Goal: Transaction & Acquisition: Purchase product/service

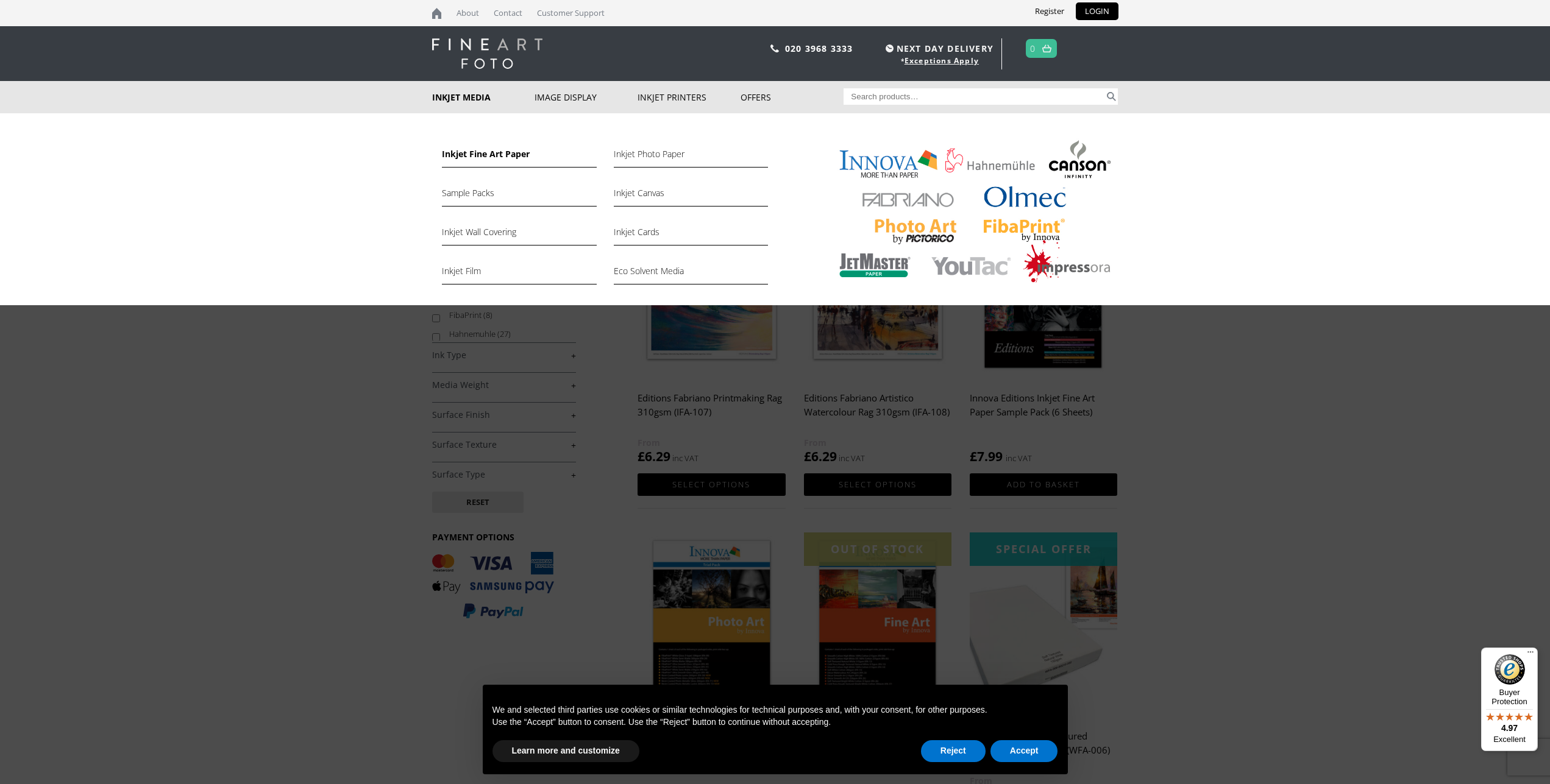
click at [500, 154] on link "Inkjet Fine Art Paper" at bounding box center [519, 157] width 154 height 21
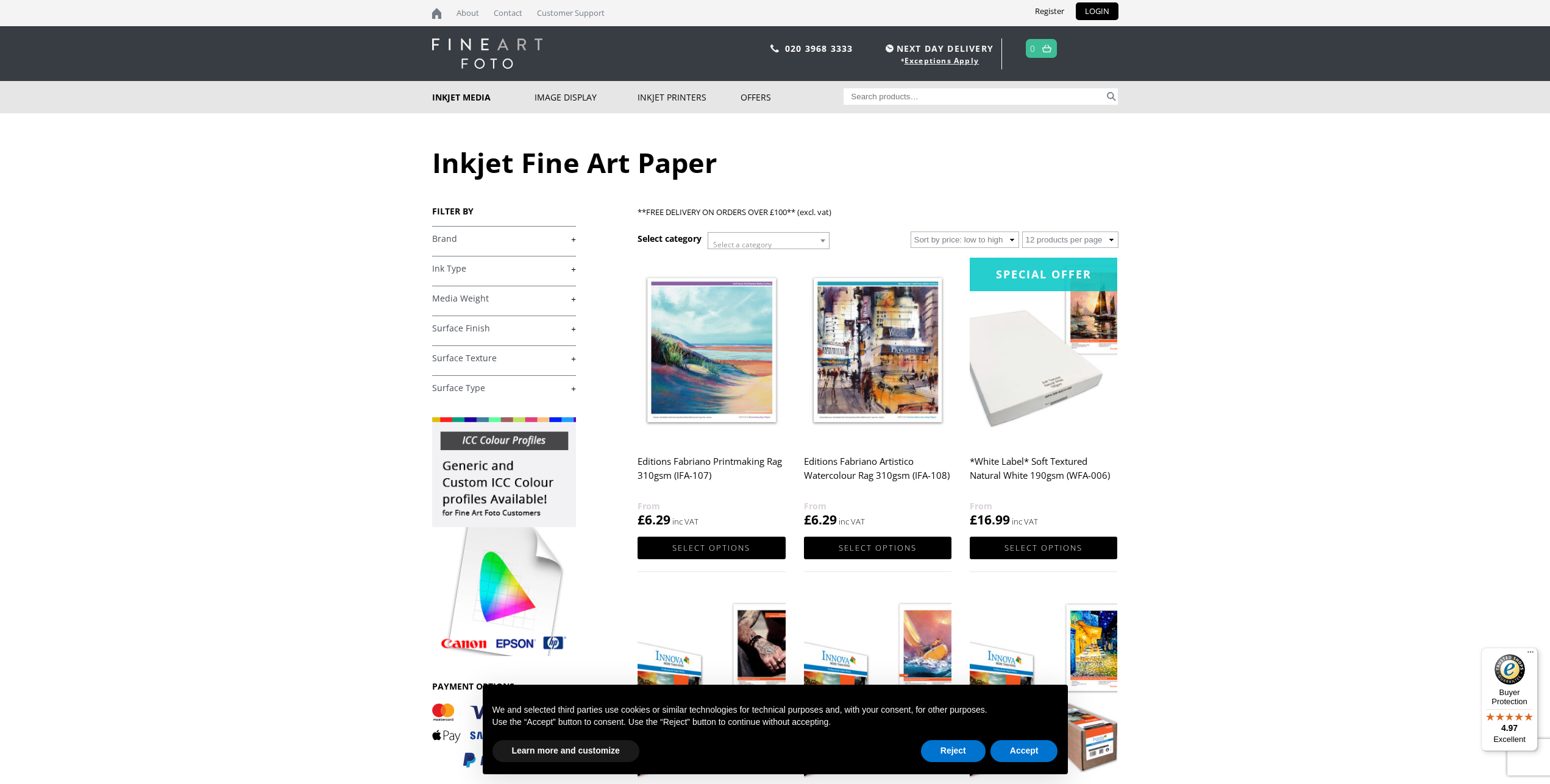
click at [863, 94] on input "Search for:" at bounding box center [974, 96] width 261 height 16
type input "photo rag duo"
click at [1105, 88] on button "Search" at bounding box center [1111, 96] width 14 height 16
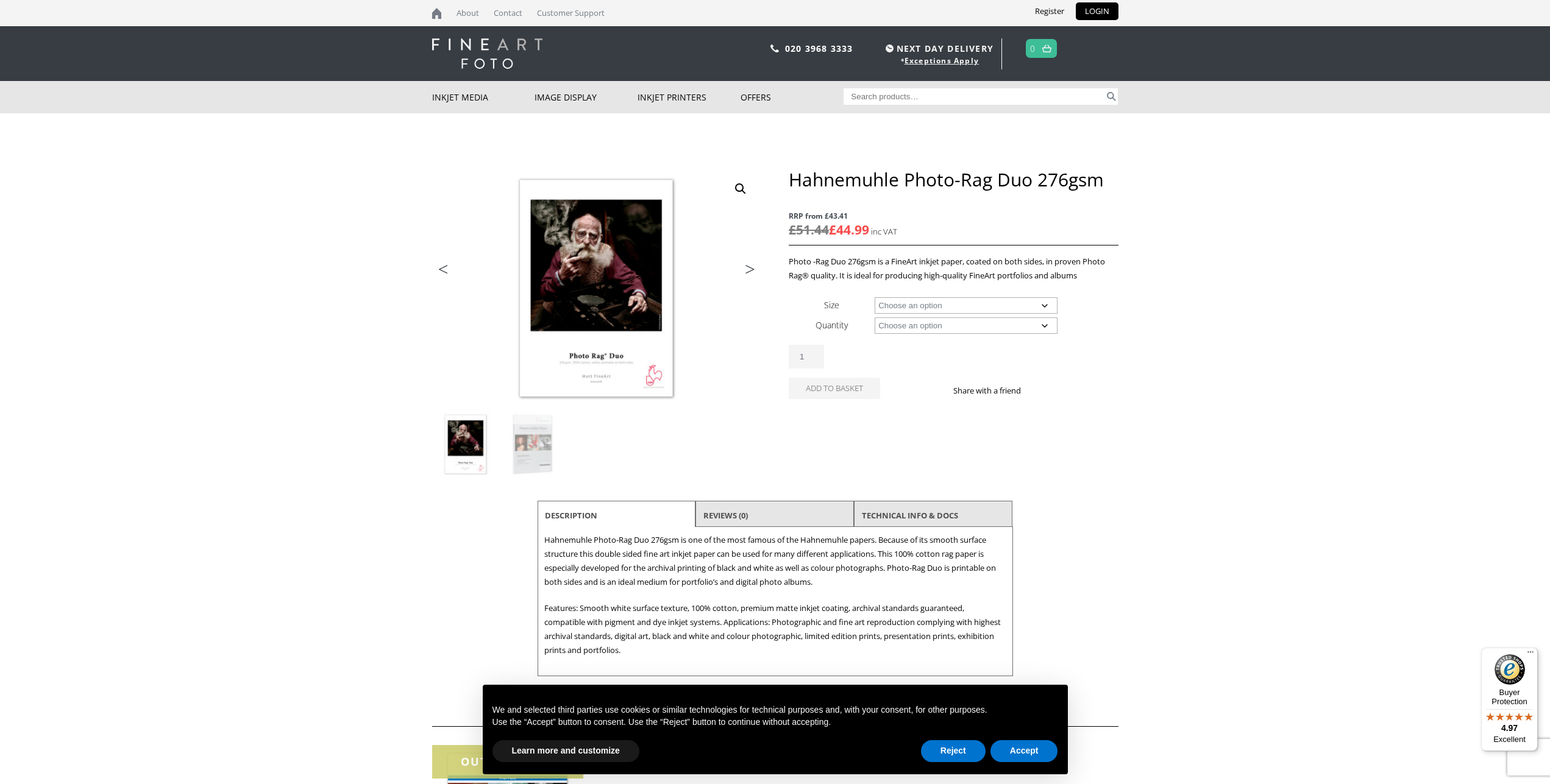
click at [875, 298] on select "Choose an option A4 Sheet A3 Sheet A3+ Sheet A2 Sheet" at bounding box center [966, 305] width 183 height 16
select select "a3-sheet"
click at [1055, 323] on select "Choose an option 25 Sheets" at bounding box center [966, 325] width 183 height 16
select select "25-sheets"
click at [875, 298] on select "Choose an option A4 Sheet A3 Sheet A3+ Sheet A2 Sheet" at bounding box center [966, 305] width 183 height 16
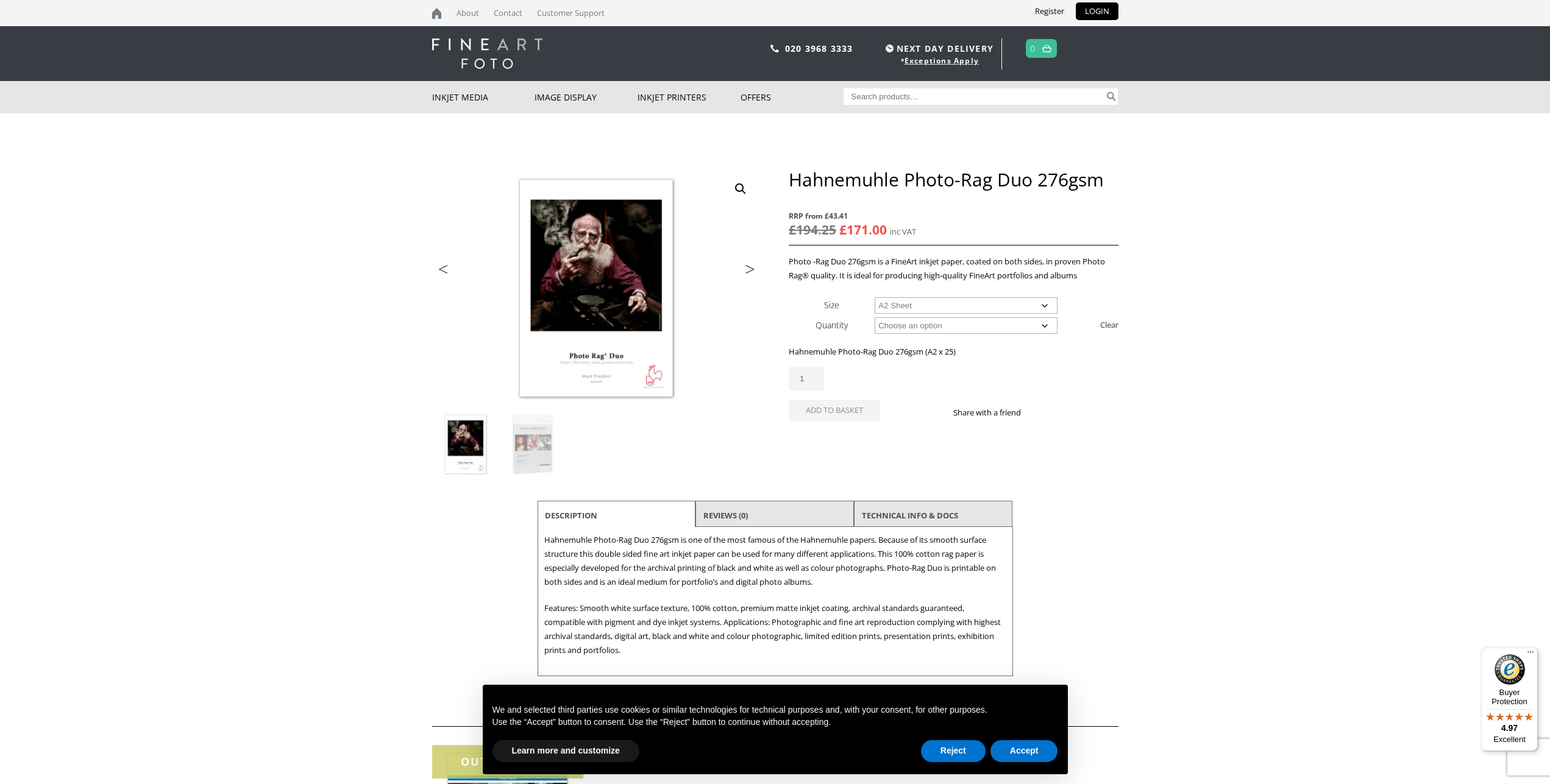
click at [875, 298] on select "Choose an option A4 Sheet A3 Sheet A3+ Sheet A2 Sheet" at bounding box center [966, 305] width 183 height 16
select select "a3-sheet"
click at [959, 752] on button "Reject" at bounding box center [953, 751] width 64 height 22
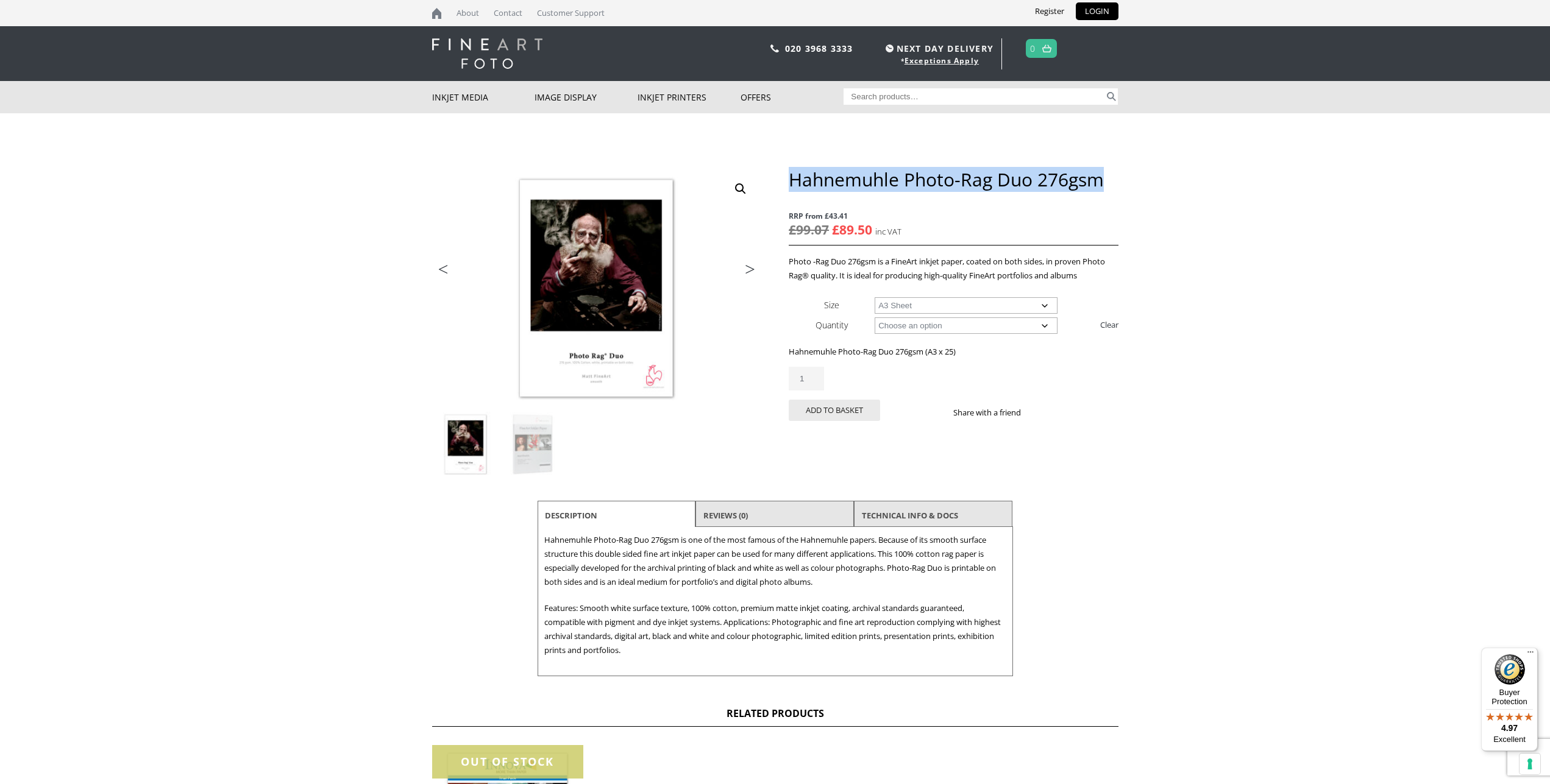
drag, startPoint x: 792, startPoint y: 178, endPoint x: 1101, endPoint y: 168, distance: 309.2
click at [1101, 168] on h1 "Hahnemuhle Photo-Rag Duo 276gsm" at bounding box center [953, 179] width 329 height 22
copy h1 "Hahnemuhle Photo-Rag Duo 276gsm"
click at [818, 376] on input "2" at bounding box center [806, 379] width 35 height 24
type input "1"
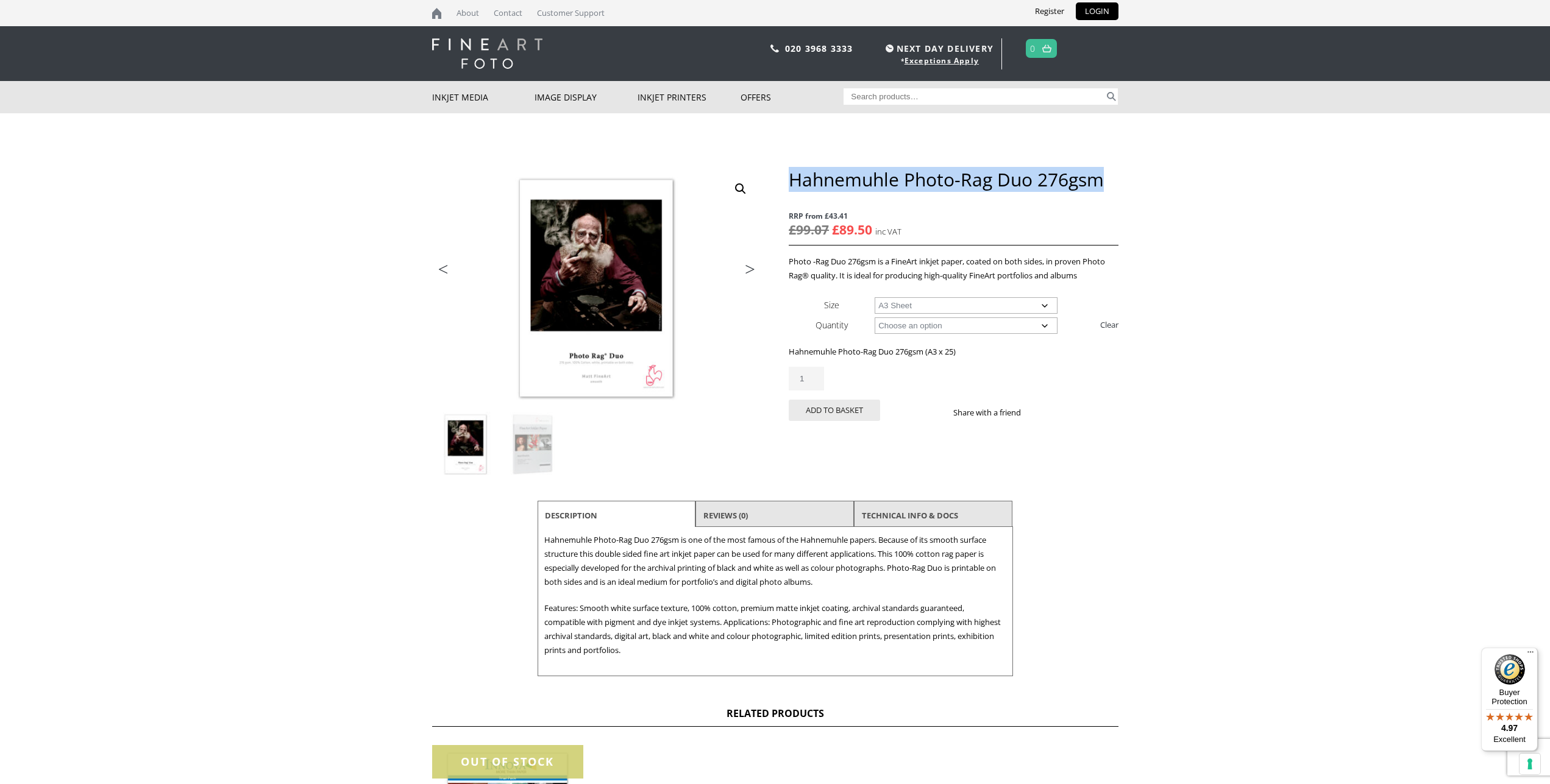
click at [814, 382] on input "1" at bounding box center [806, 379] width 35 height 24
click at [850, 411] on button "Add to basket" at bounding box center [834, 410] width 92 height 21
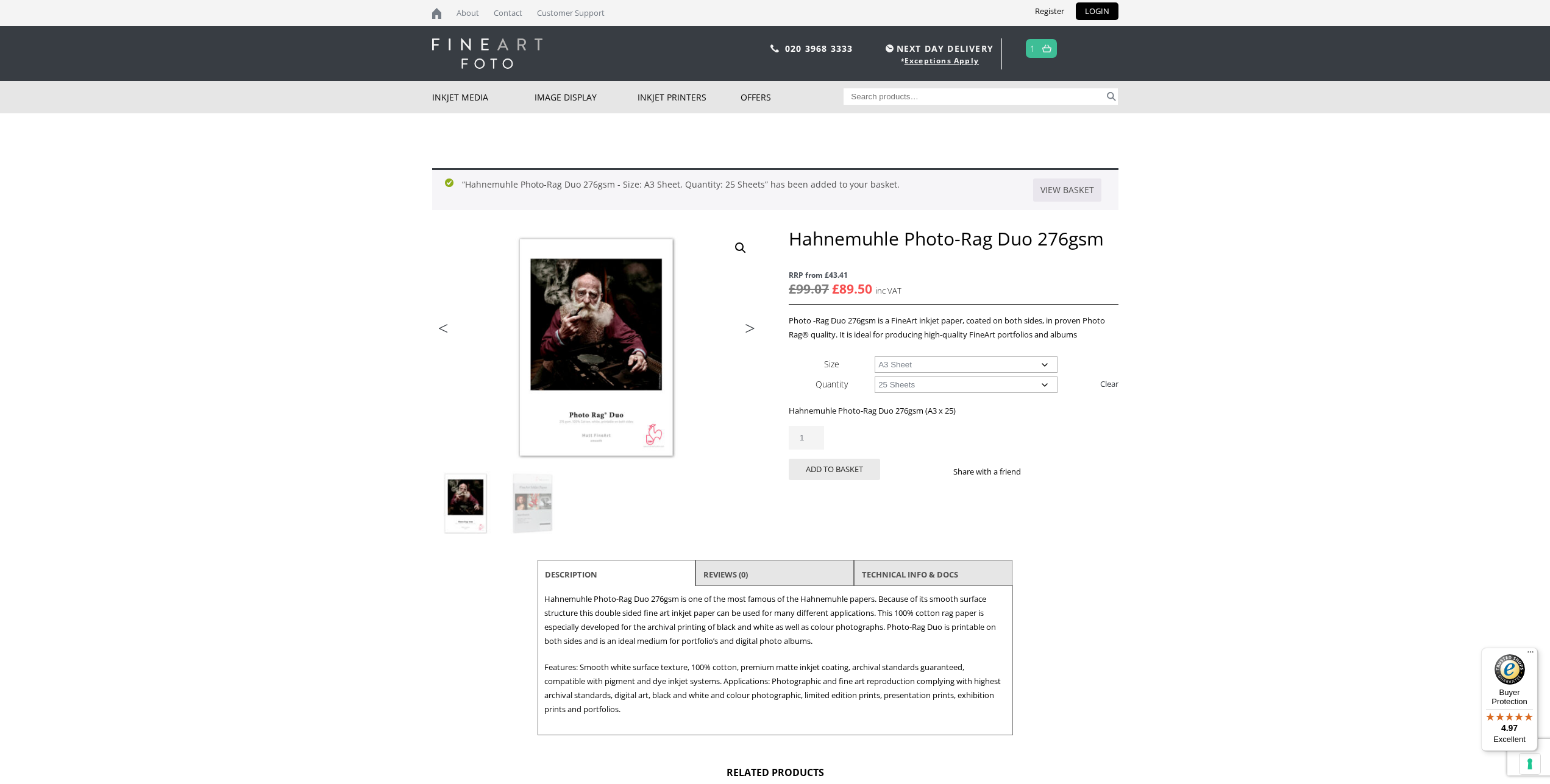
select select "a2-sheet"
click at [875, 377] on select "Choose an option 25 Sheets" at bounding box center [966, 384] width 183 height 16
click option "25 Sheets" at bounding box center [0, 0] width 0 height 0
click at [875, 356] on select "Choose an option A4 Sheet A3 Sheet A3+ Sheet A2 Sheet" at bounding box center [966, 364] width 183 height 16
click option "A2 Sheet" at bounding box center [0, 0] width 0 height 0
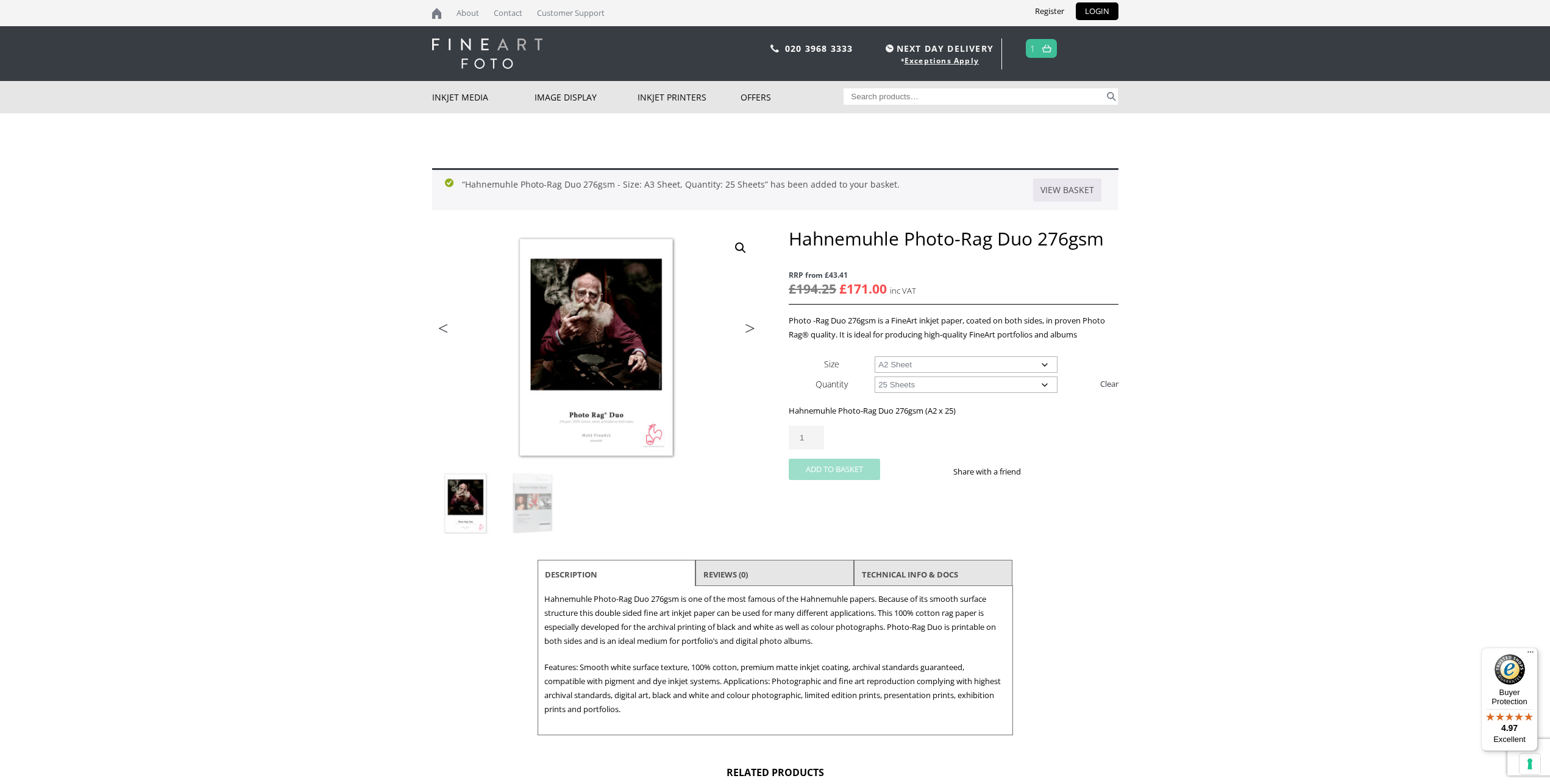
click at [845, 467] on button "Add to basket" at bounding box center [834, 469] width 92 height 21
click at [875, 377] on select "Choose an option 25 Sheets" at bounding box center [966, 384] width 183 height 16
select select "25-sheets"
click at [875, 356] on select "Choose an option A4 Sheet A3 Sheet A3+ Sheet A2 Sheet" at bounding box center [966, 364] width 183 height 16
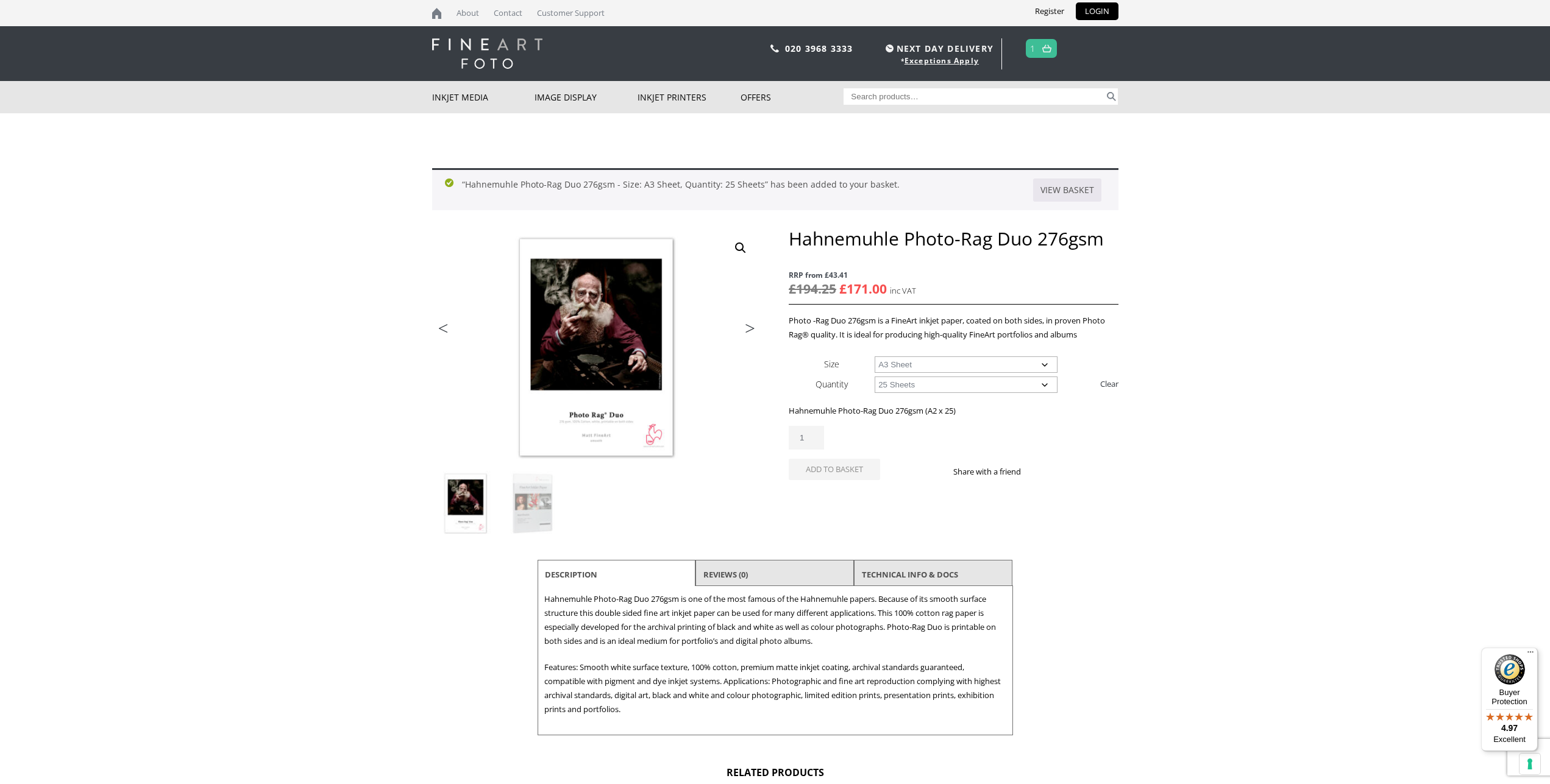
drag, startPoint x: 1172, startPoint y: 270, endPoint x: 1156, endPoint y: 246, distance: 28.8
click at [1168, 270] on body "NEXT DAY DELIVERY * Exceptions Apply About Contact Customer Support Register LO…" at bounding box center [775, 392] width 1550 height 784
click at [1042, 45] on link at bounding box center [1047, 48] width 15 height 18
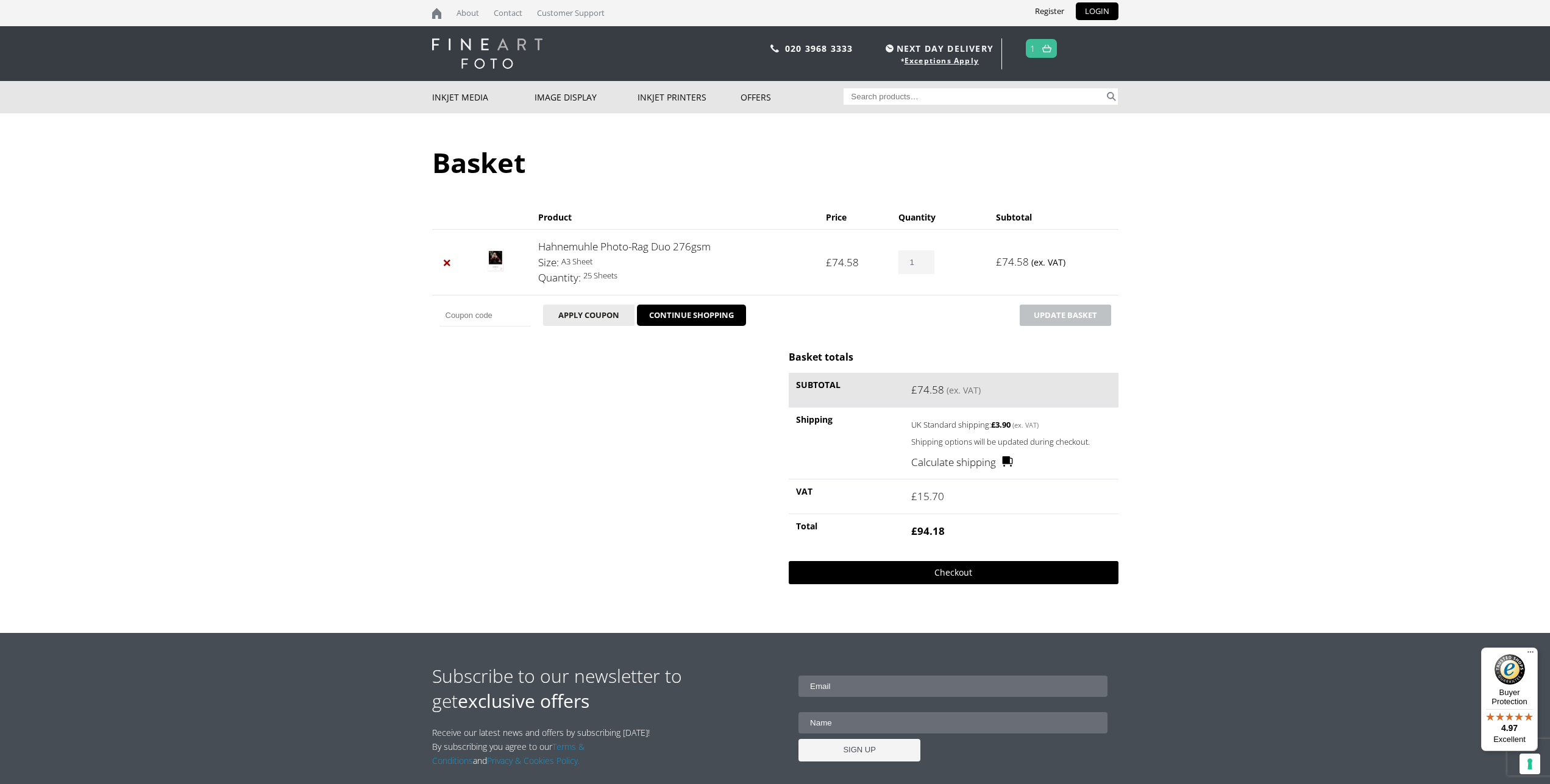
click at [965, 573] on link "Checkout" at bounding box center [953, 572] width 329 height 23
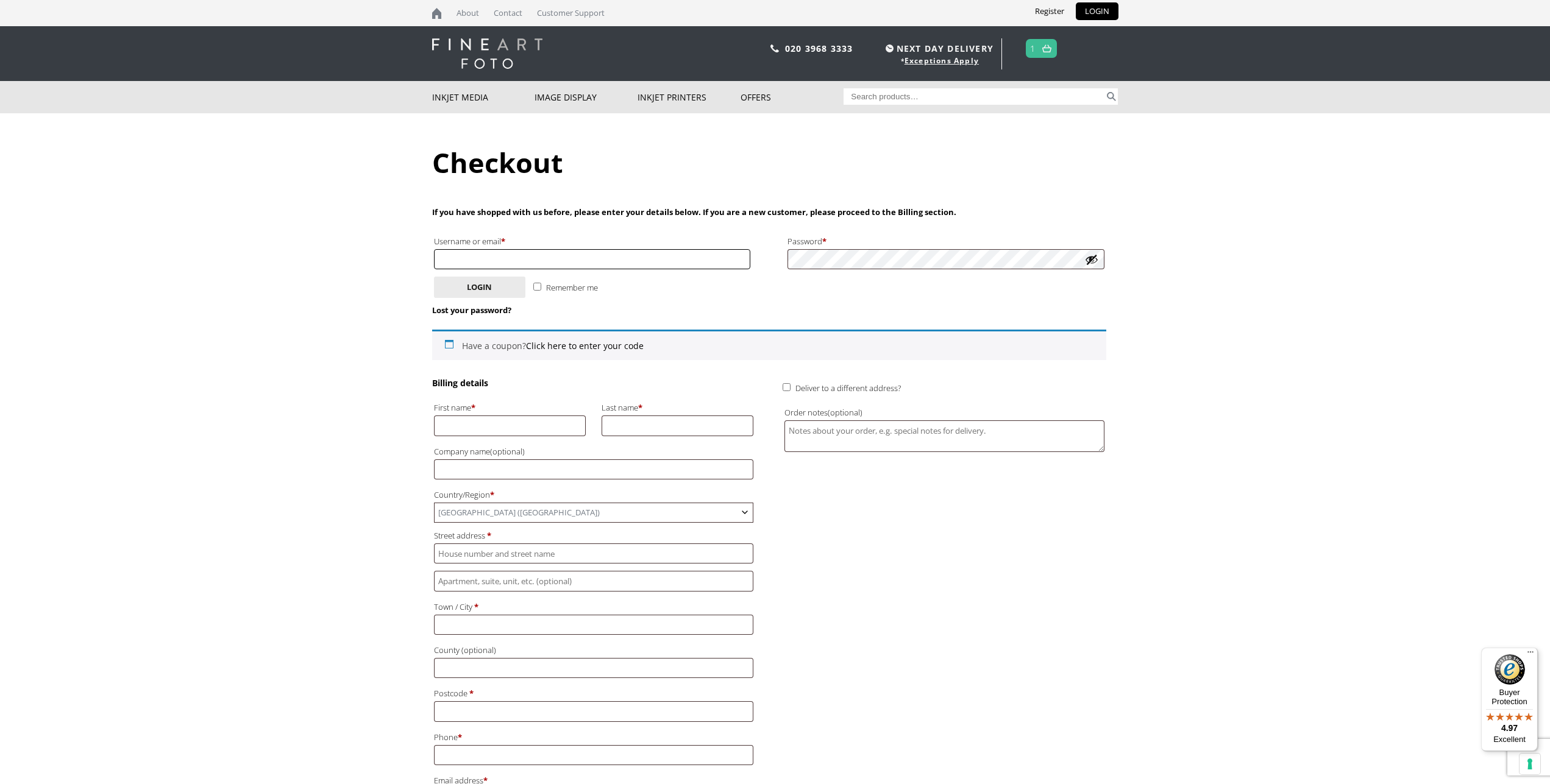
click at [534, 259] on input "Username or email * Required" at bounding box center [592, 258] width 317 height 20
type input "joa"
click at [391, 415] on body "NEXT DAY DELIVERY * Exceptions Apply About Contact Customer Support Register LO…" at bounding box center [775, 392] width 1550 height 784
click at [485, 429] on input "First name *" at bounding box center [511, 425] width 153 height 20
type input "joanna"
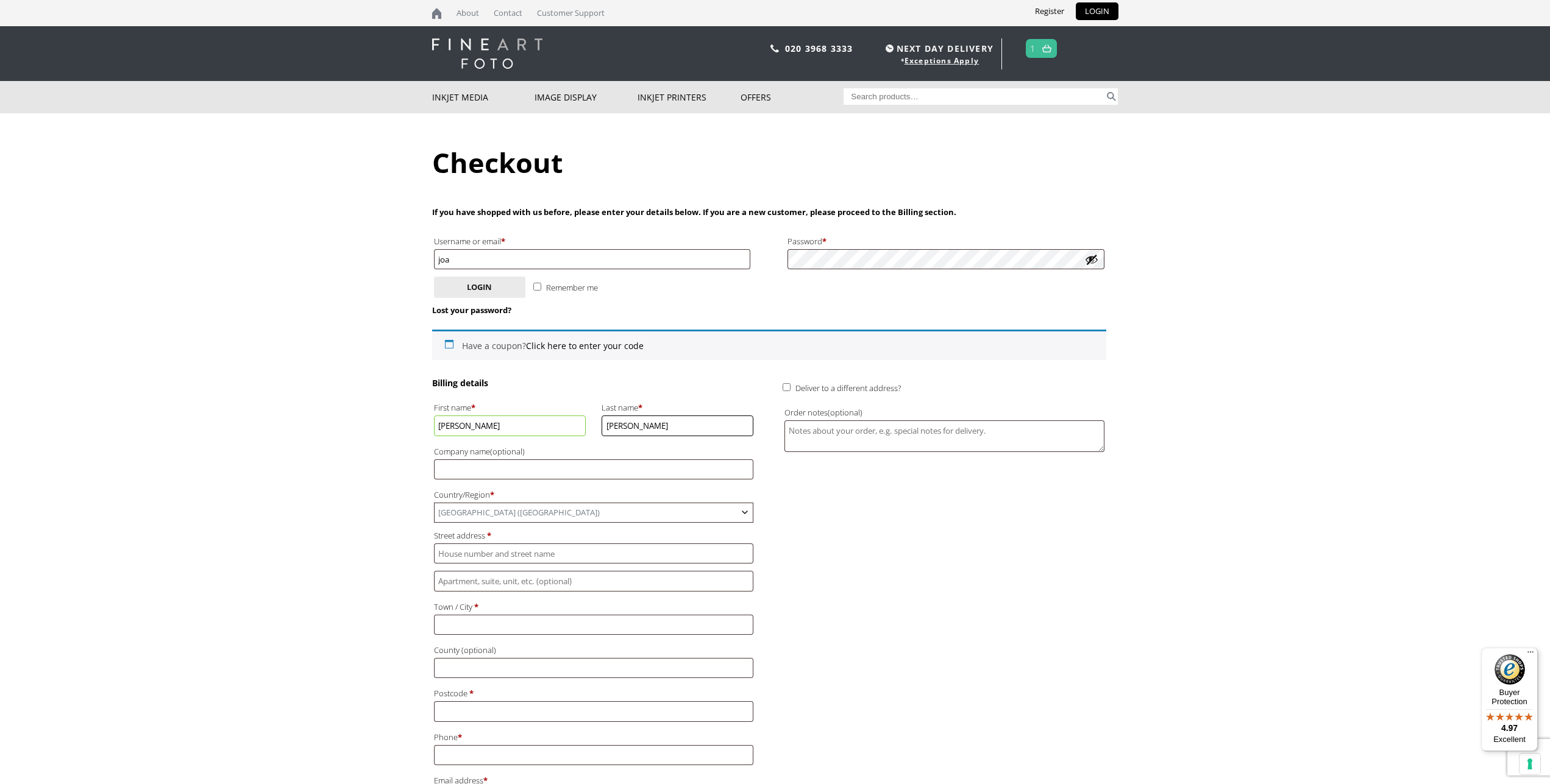
type input "webster"
type input "Historic England"
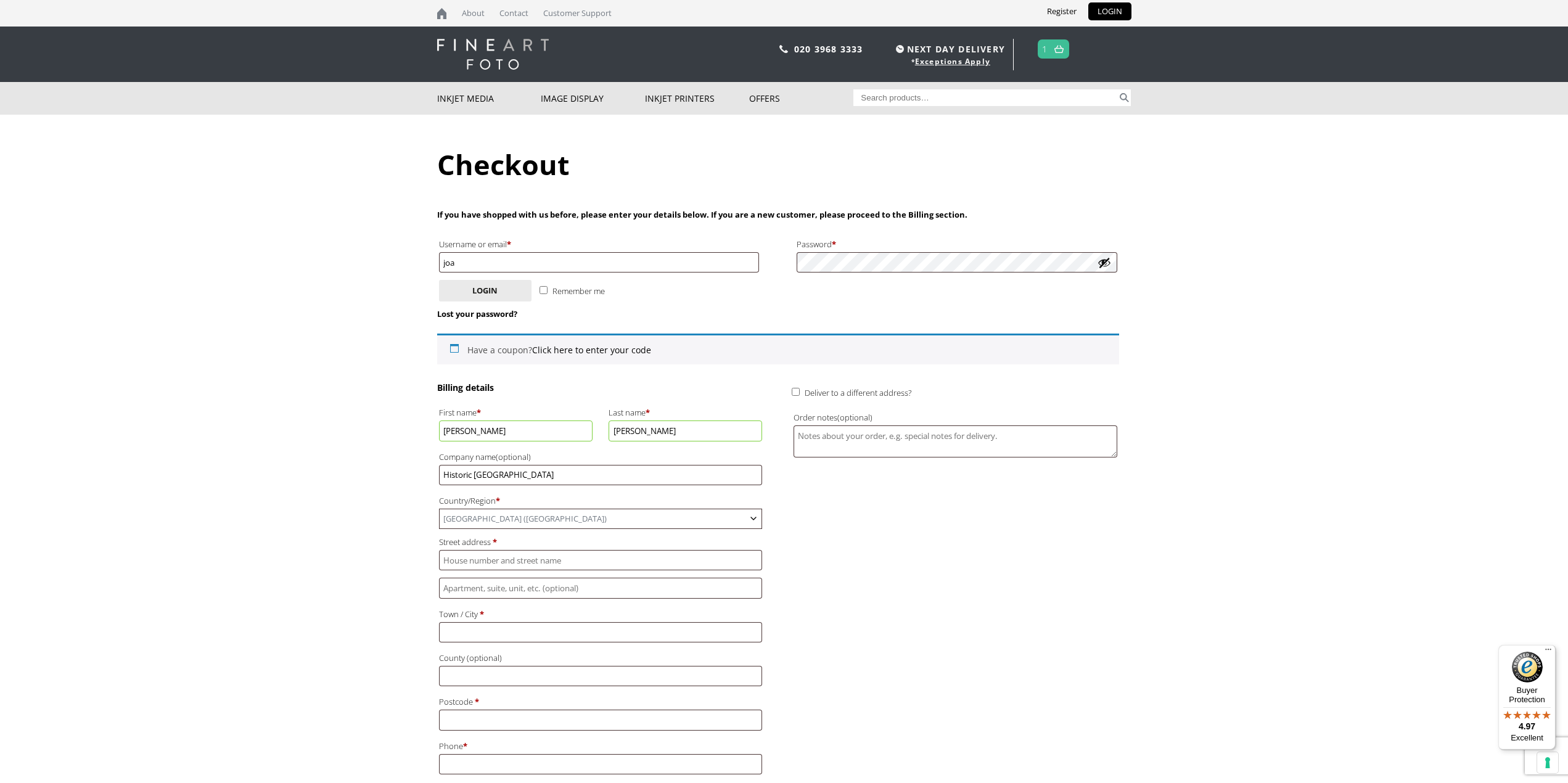
click at [524, 514] on span "United Kingdom (UK)" at bounding box center [600, 519] width 322 height 19
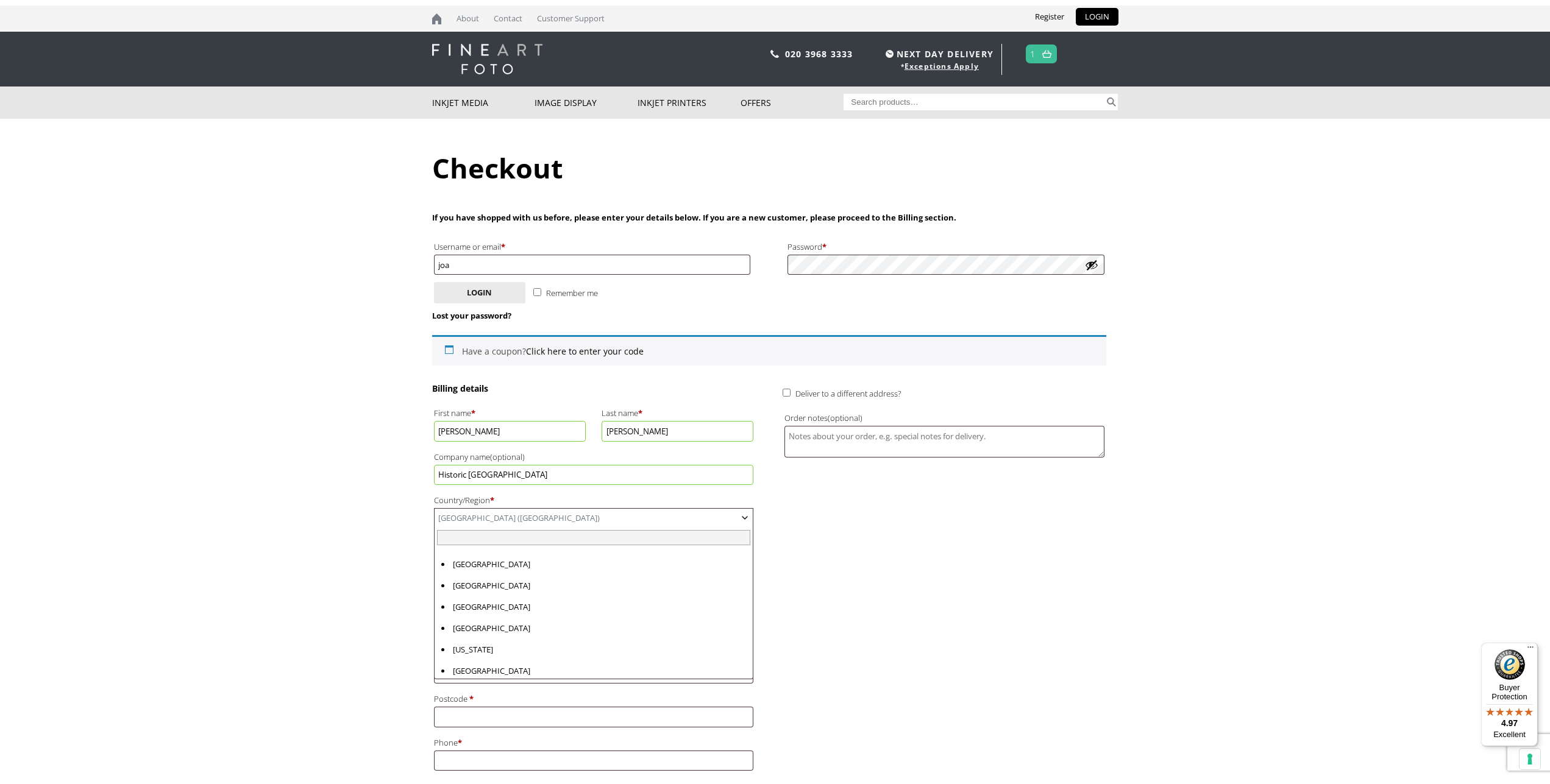
scroll to position [4995, 0]
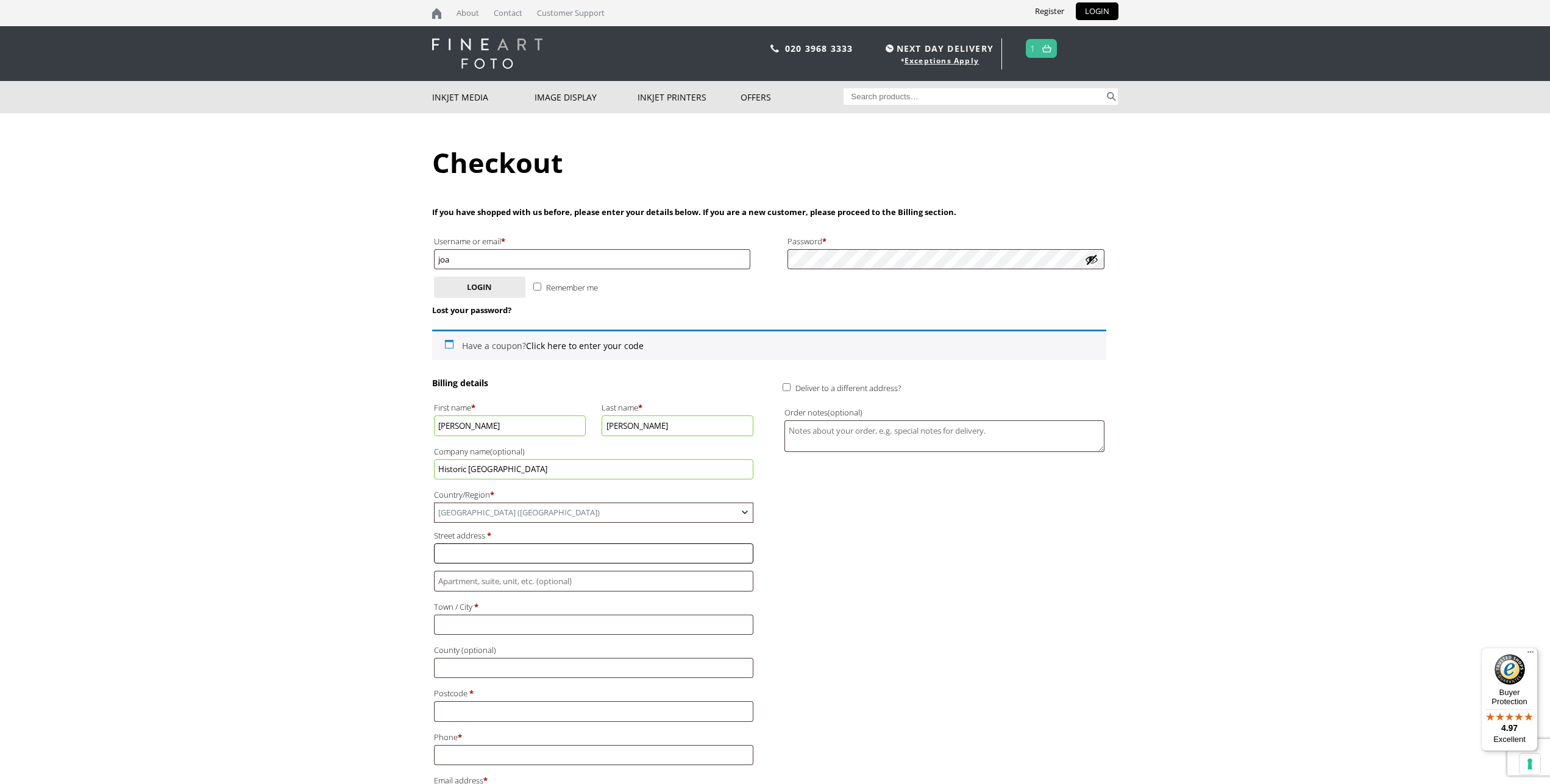
click at [512, 552] on input "Street address *" at bounding box center [594, 552] width 320 height 20
type input "T"
type input "The Engine House,"
click at [476, 581] on input "Flat, suite, unit, etc. (optional)" at bounding box center [594, 580] width 320 height 20
type input "Fire Fly Avenue"
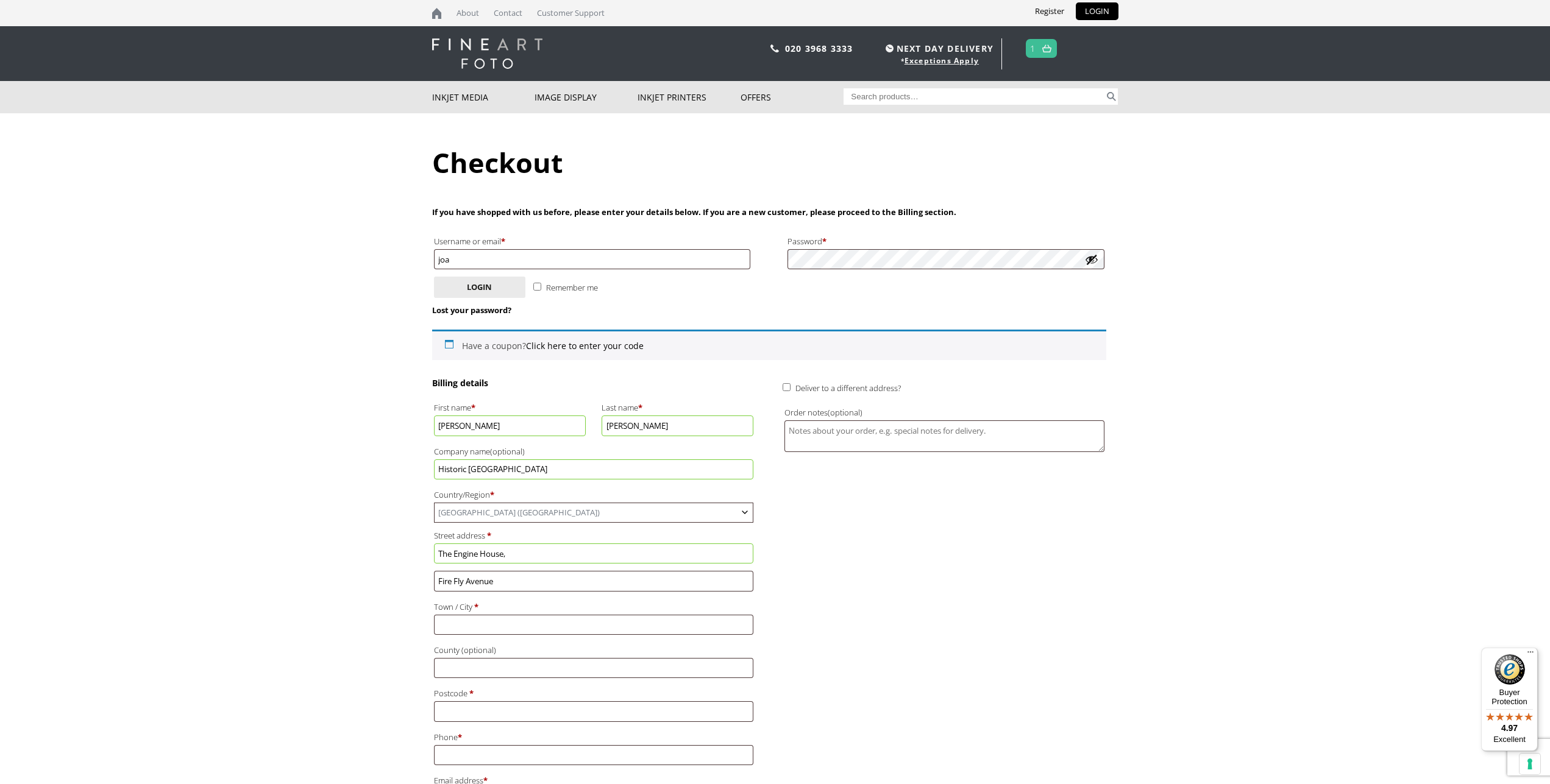
click at [519, 471] on input "Historic England" at bounding box center [594, 468] width 320 height 20
type input "Historic England, Photographic Services"
click at [504, 621] on input "Town / City *" at bounding box center [594, 624] width 320 height 20
type input "Swindon"
click at [489, 705] on input "Postcode *" at bounding box center [594, 710] width 320 height 20
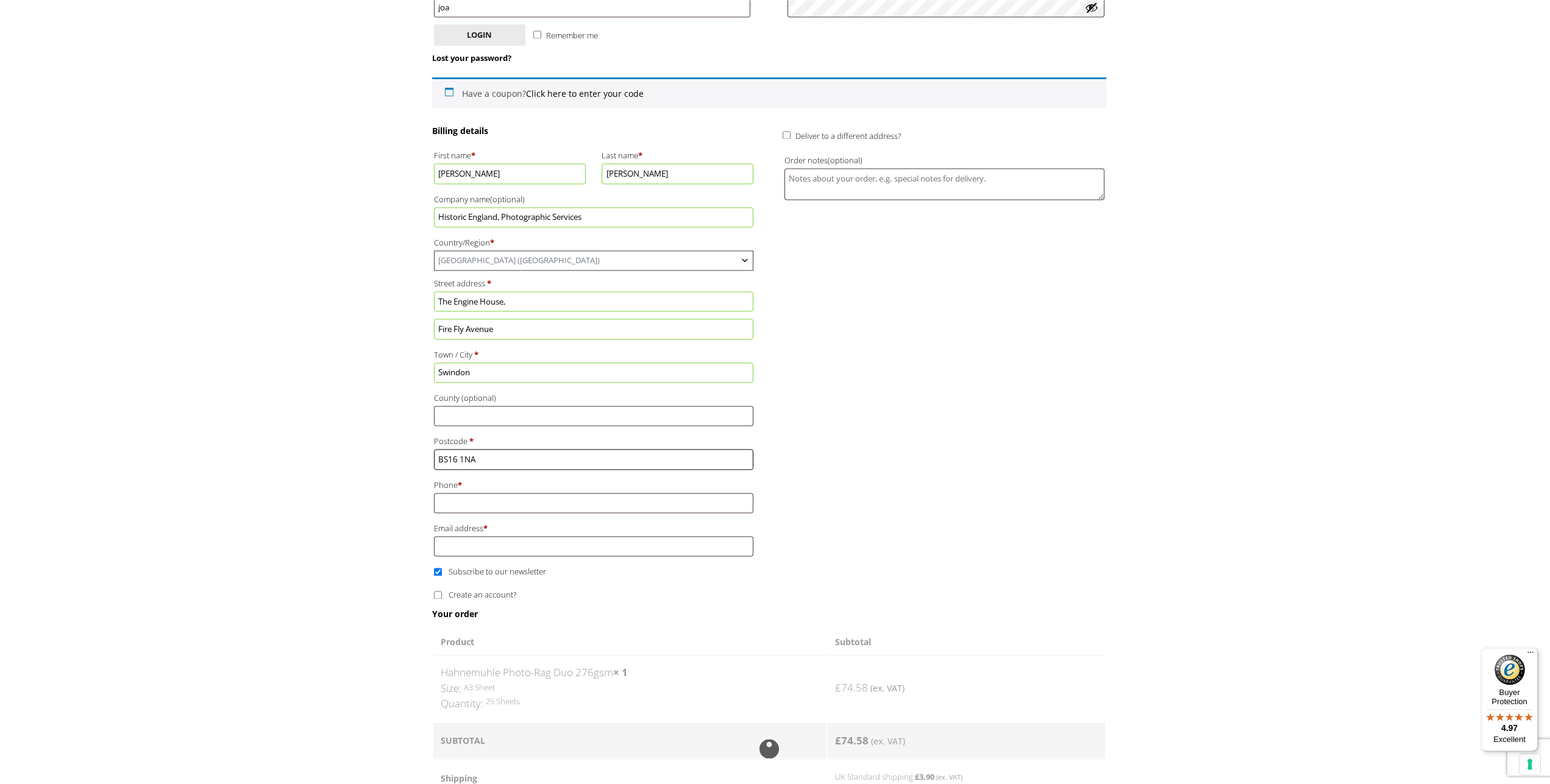
scroll to position [274, 0]
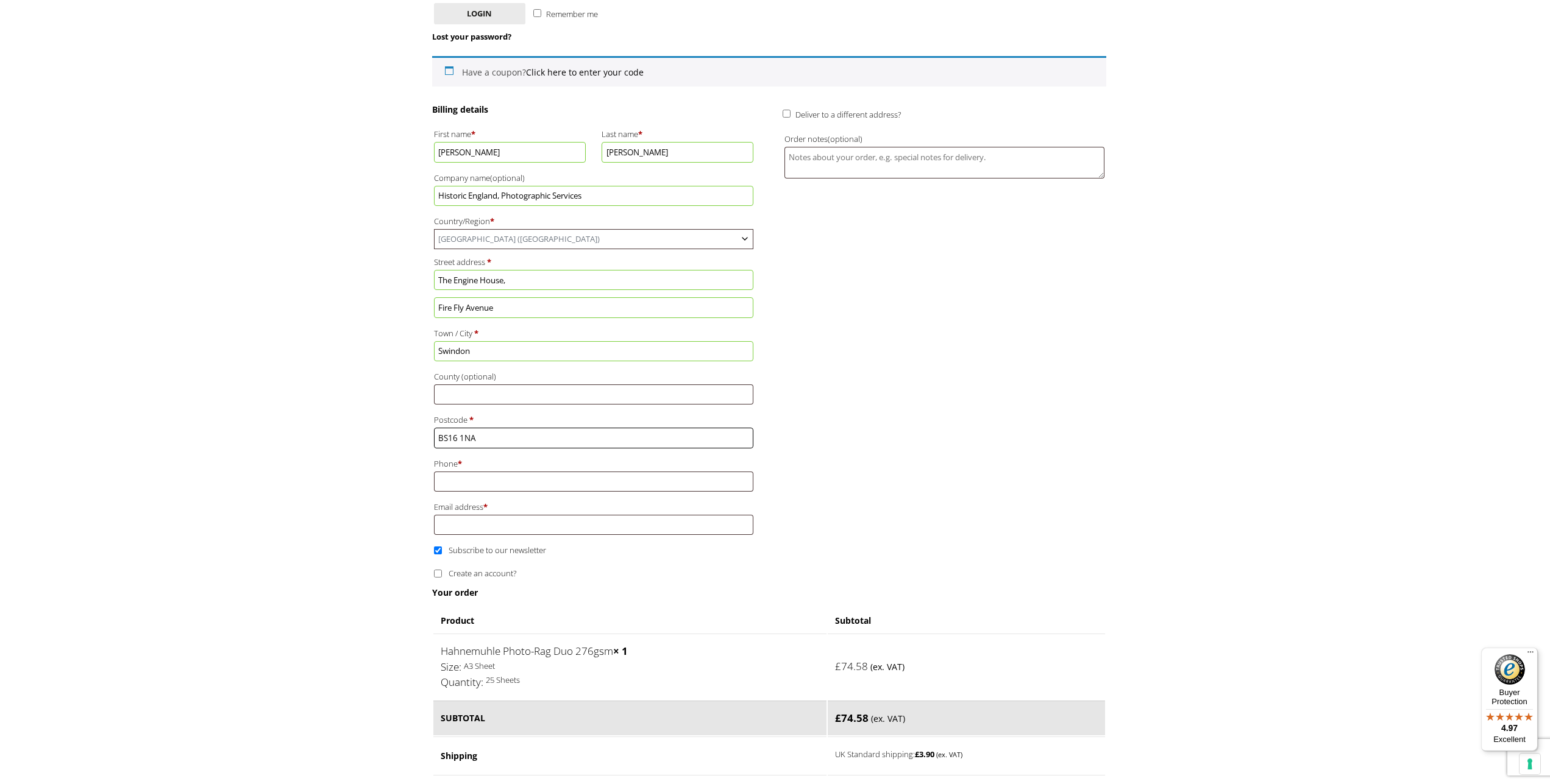
type input "BS16 1NA"
click at [561, 480] on input "Phone *" at bounding box center [594, 481] width 320 height 20
type input "01793 414769"
click at [477, 524] on input "Email address *" at bounding box center [594, 524] width 320 height 20
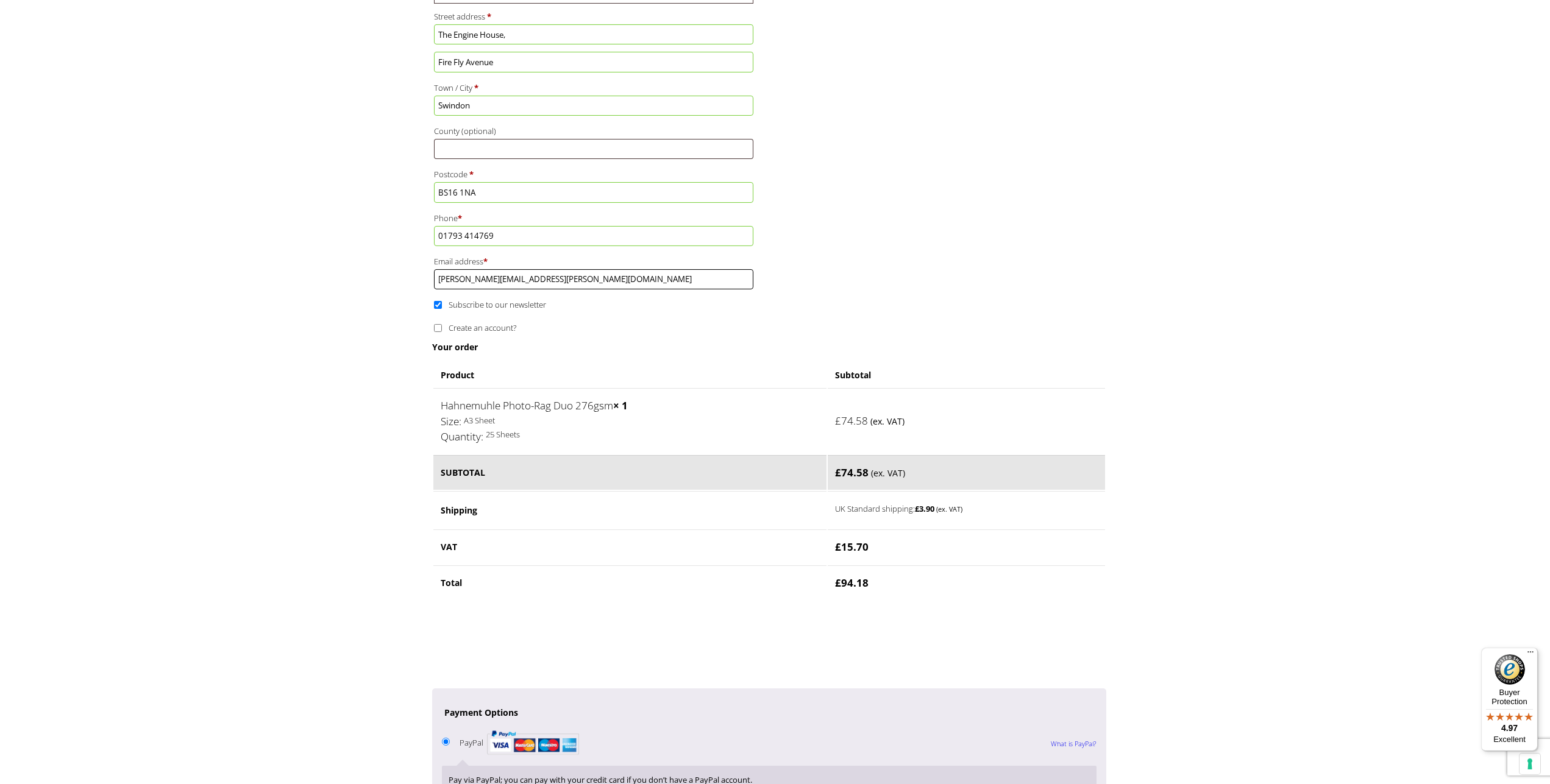
scroll to position [525, 0]
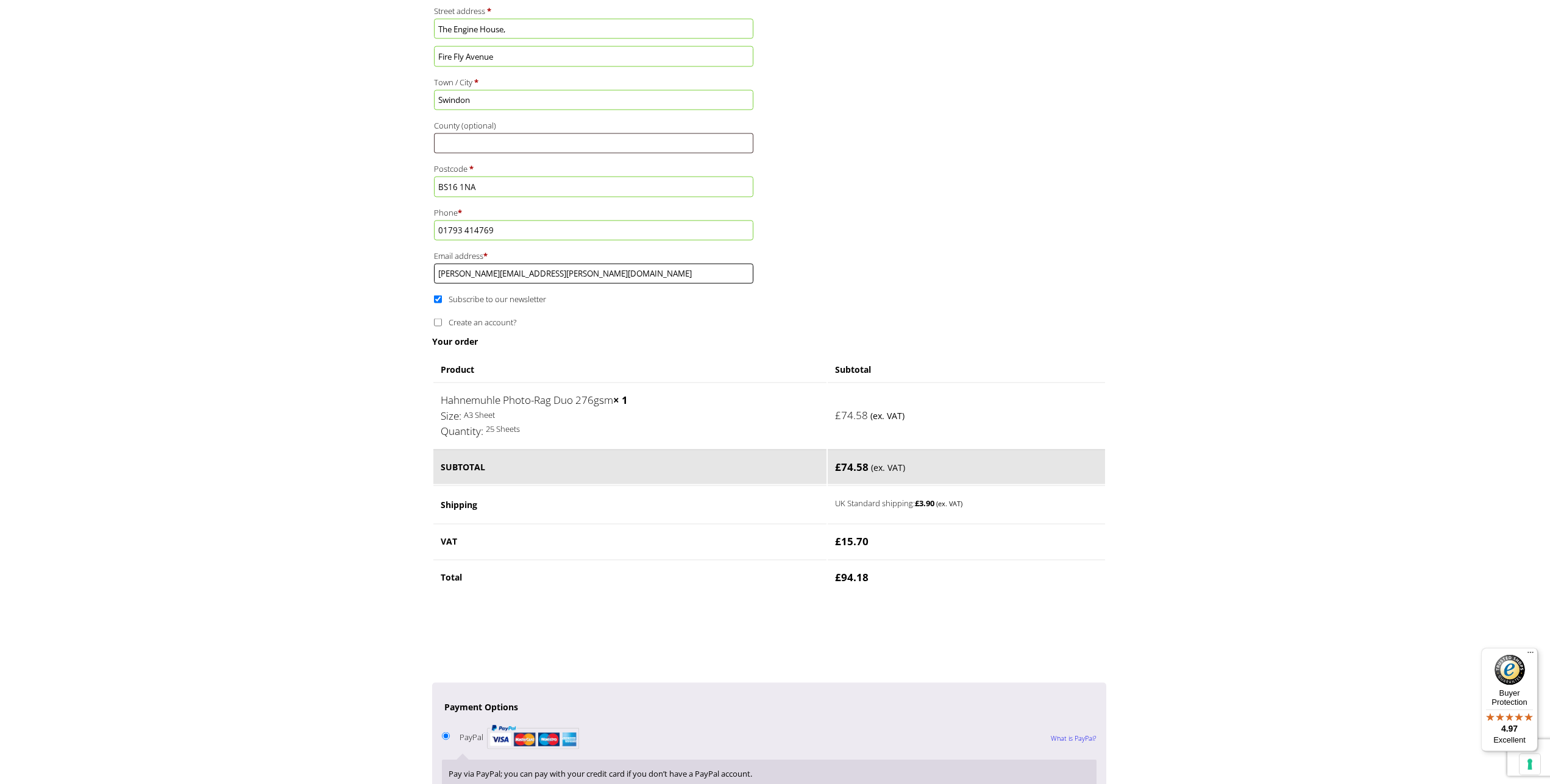
type input "[PERSON_NAME][EMAIL_ADDRESS][PERSON_NAME][DOMAIN_NAME]"
click at [433, 299] on p "Subscribe to our newsletter" at bounding box center [594, 299] width 324 height 20
click at [440, 301] on input "Subscribe to our newsletter" at bounding box center [438, 299] width 8 height 8
checkbox input "false"
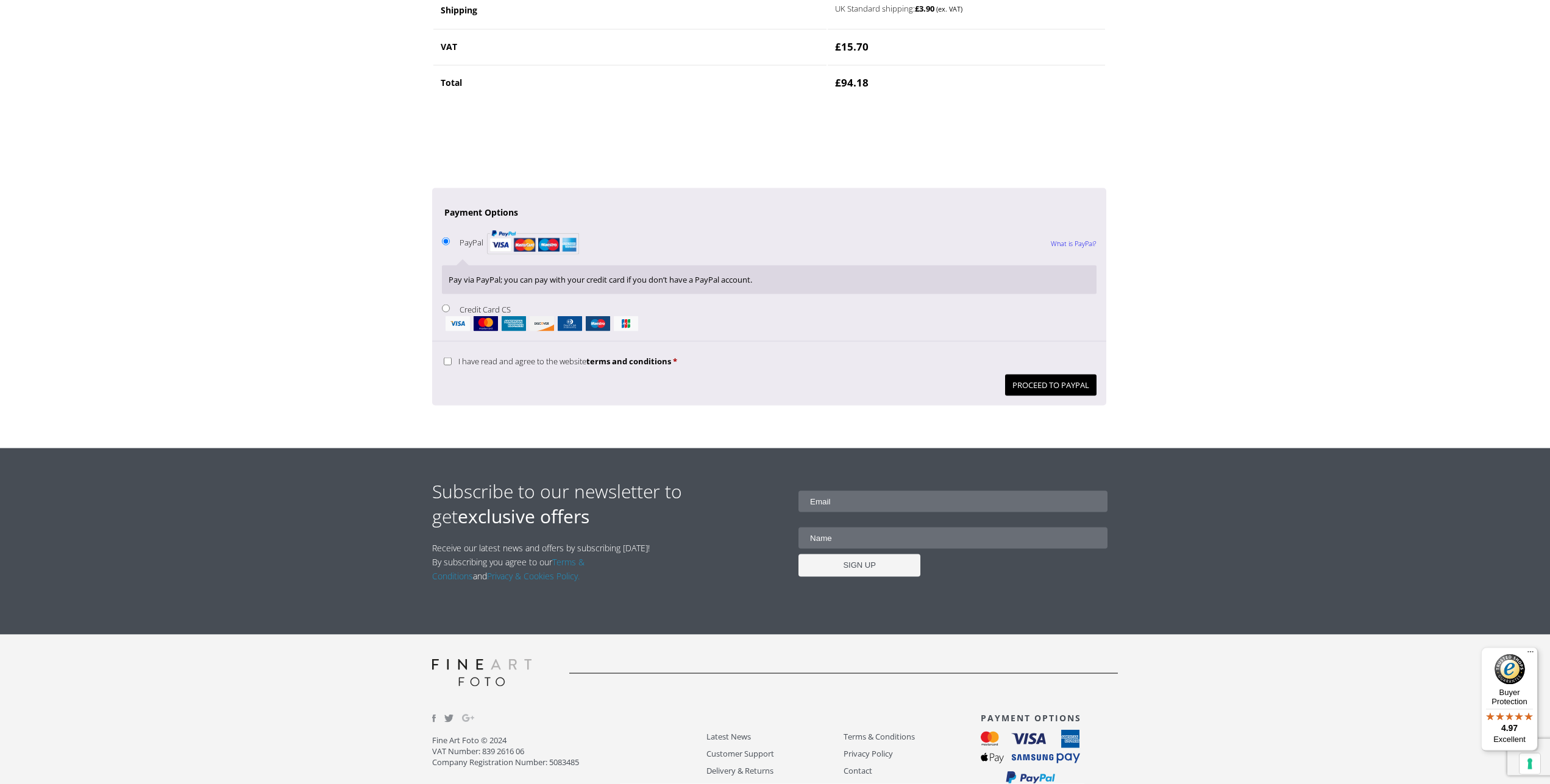
scroll to position [1022, 0]
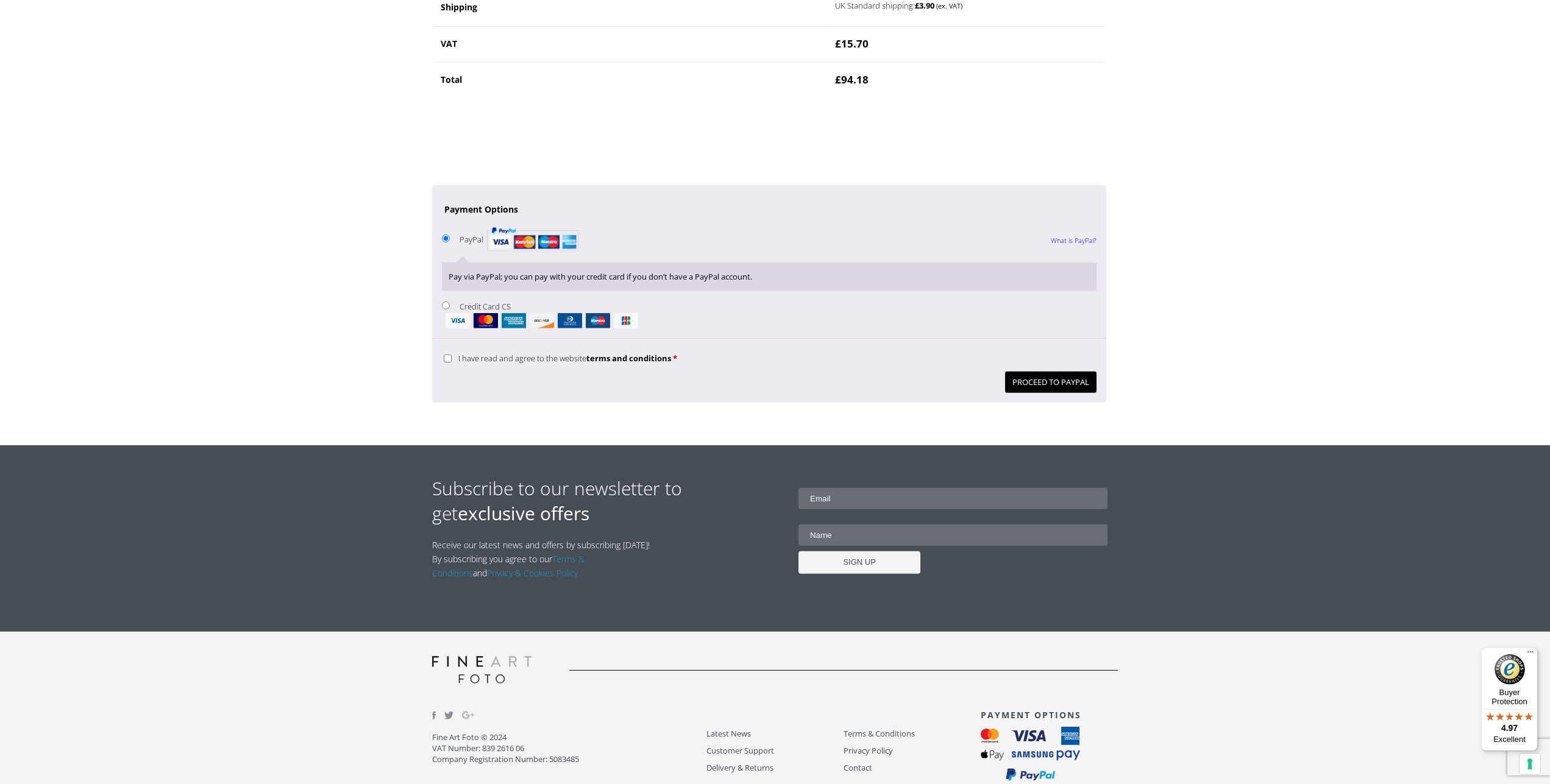
click at [441, 306] on ul "PayPal What is PayPal? Pay via PayPal; you can pay with your credit card if you…" at bounding box center [769, 277] width 674 height 124
click at [447, 310] on input "Credit Card CS" at bounding box center [445, 305] width 8 height 8
radio input "true"
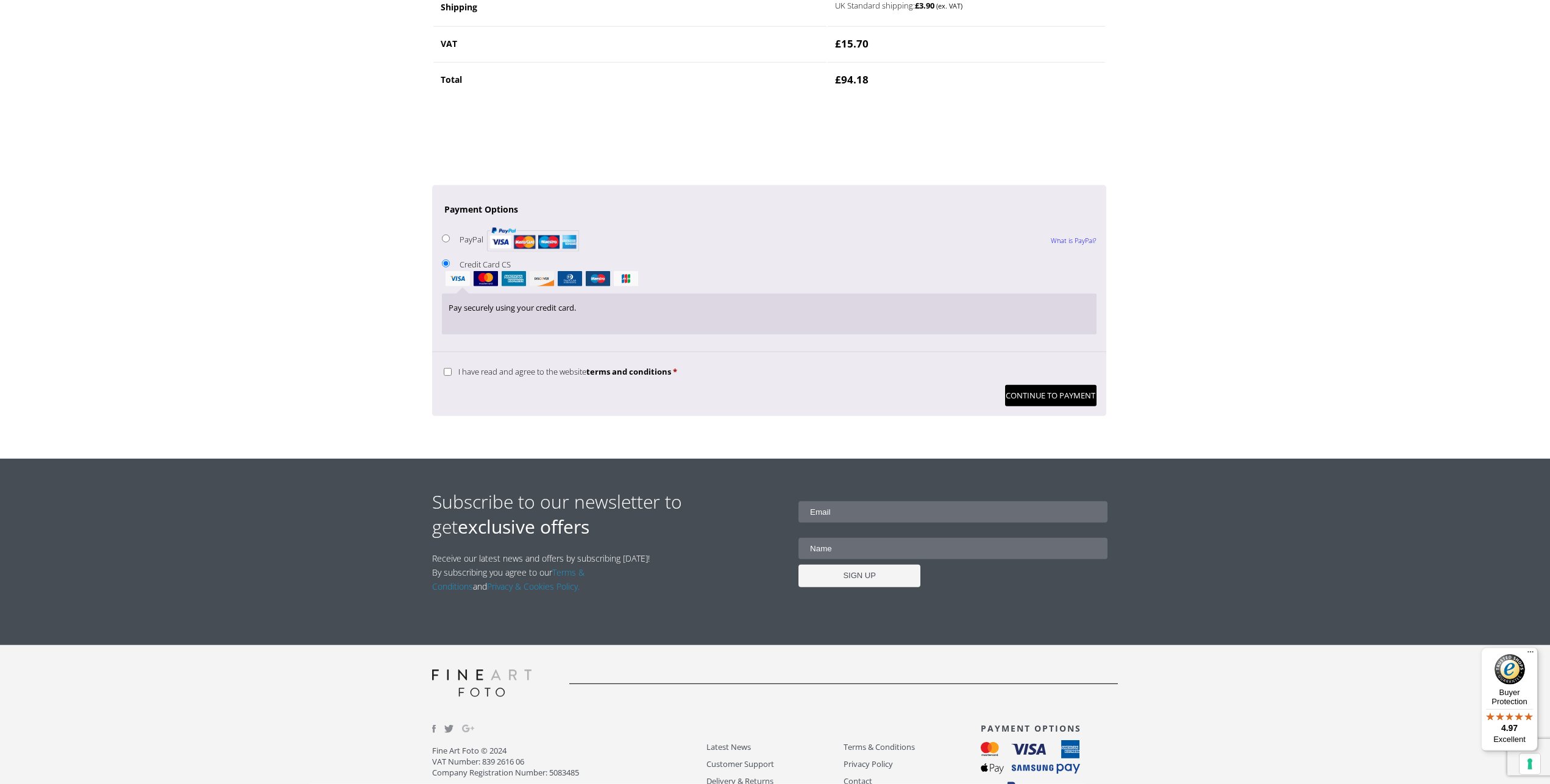
click at [437, 375] on div "We know that you care how information about you is used and shared. Here at Fin…" at bounding box center [769, 383] width 674 height 64
click at [445, 375] on input "I have read and agree to the website terms and conditions *" at bounding box center [447, 371] width 8 height 8
checkbox input "true"
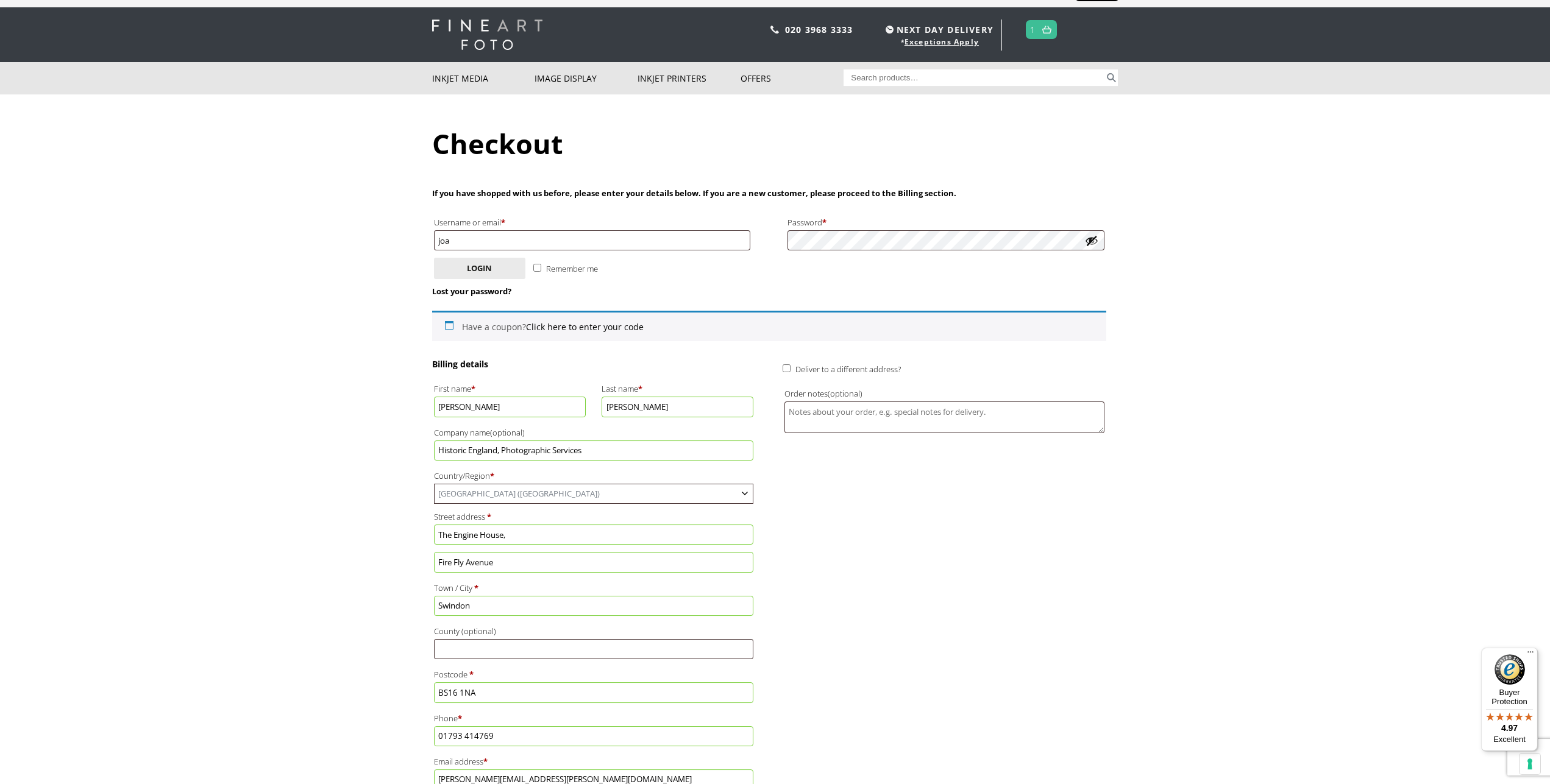
scroll to position [0, 0]
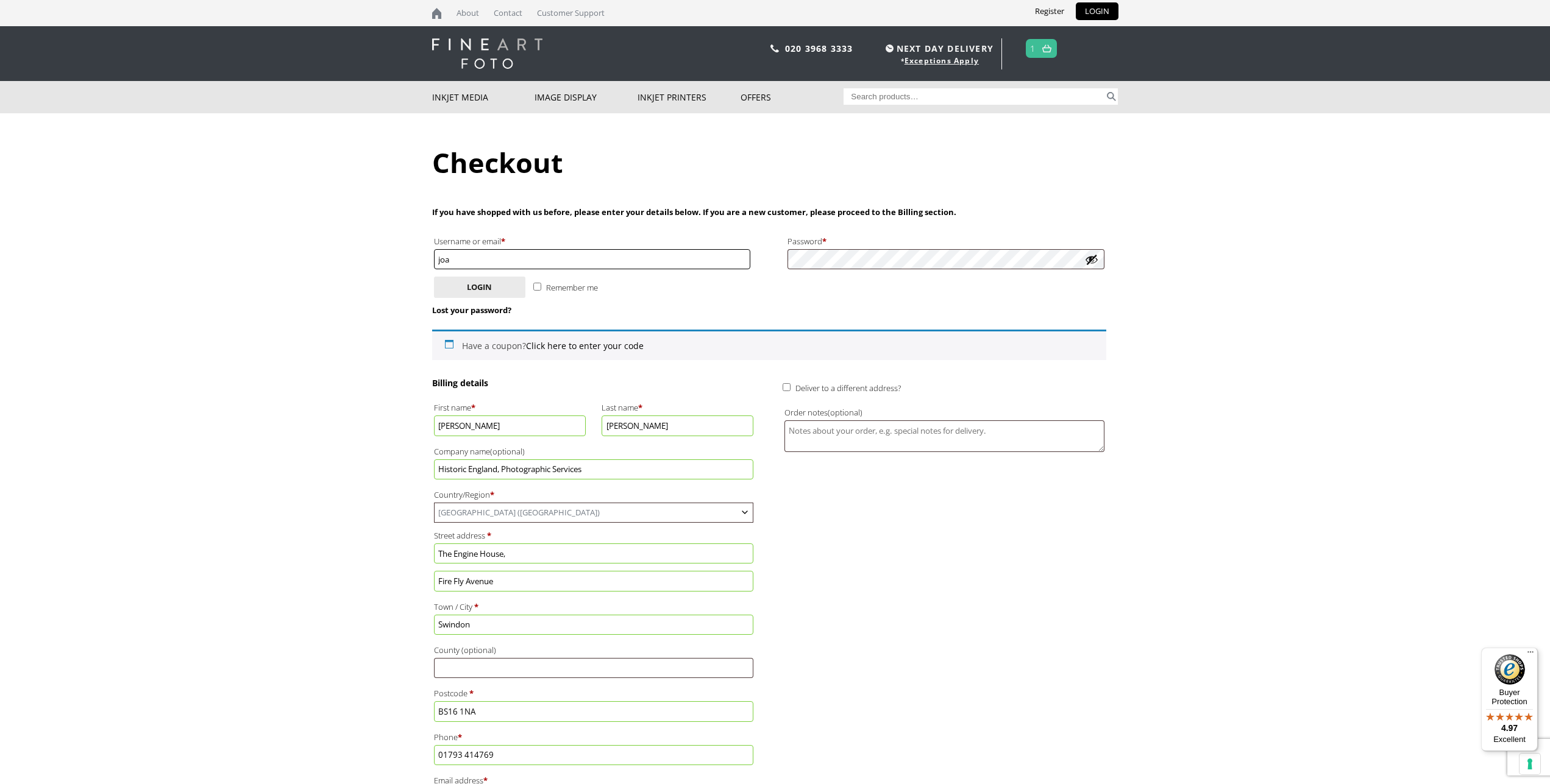
drag, startPoint x: 446, startPoint y: 260, endPoint x: 429, endPoint y: 262, distance: 17.1
click at [434, 262] on input "joa" at bounding box center [592, 258] width 317 height 20
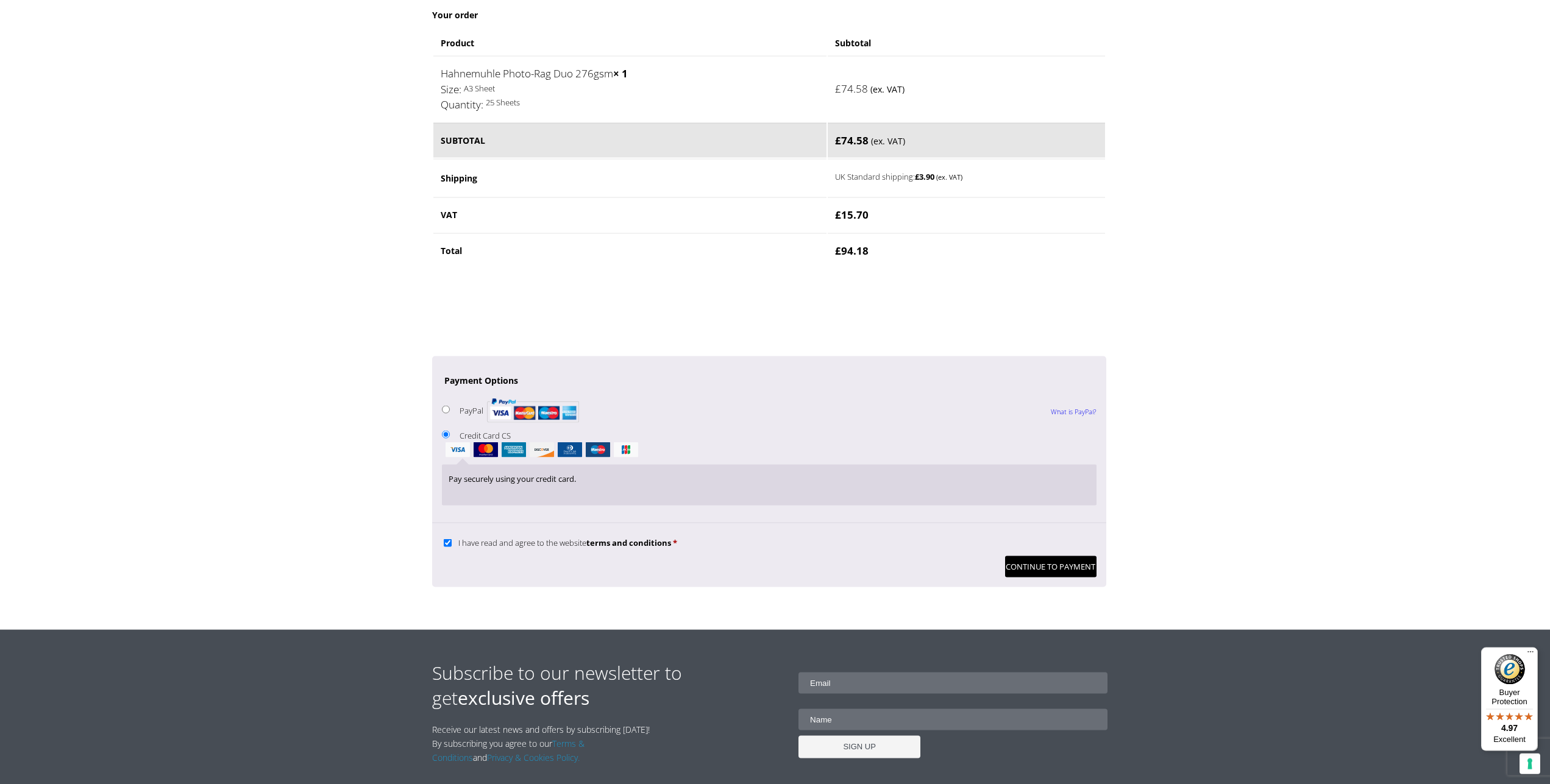
scroll to position [853, 0]
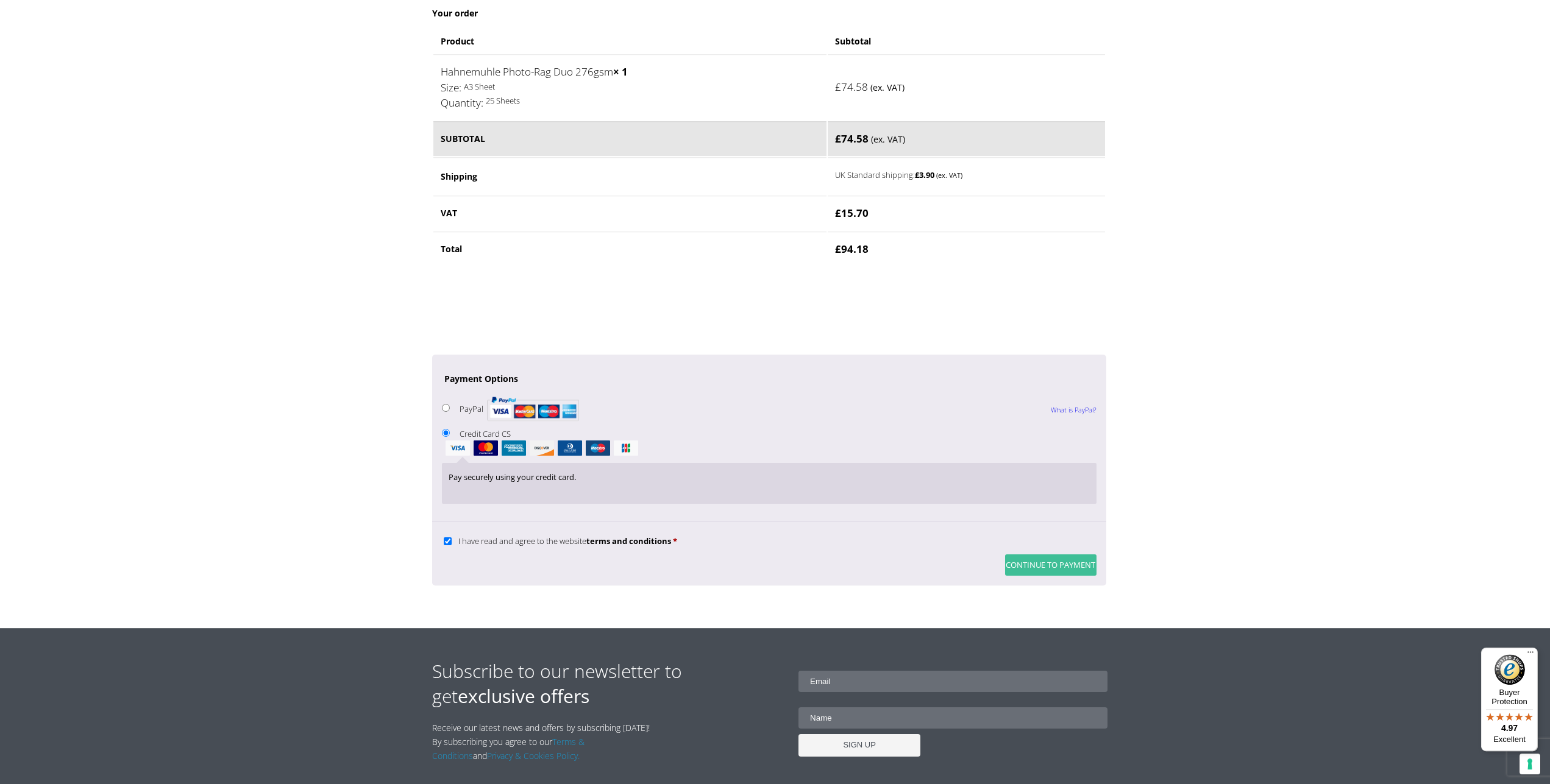
click at [1040, 566] on button "Continue to Payment" at bounding box center [1050, 564] width 92 height 21
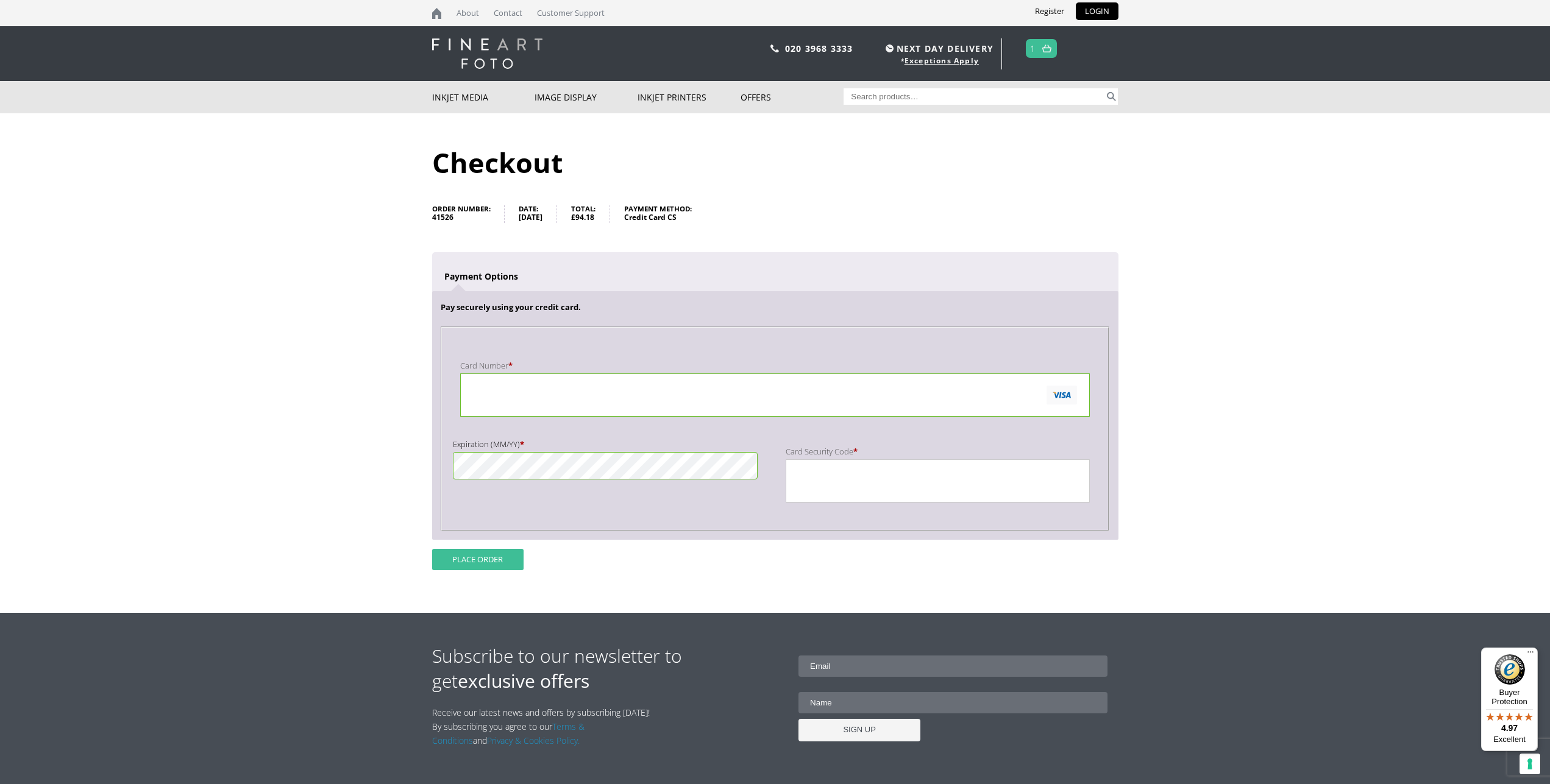
click at [483, 564] on button "Place order" at bounding box center [478, 559] width 92 height 21
